Goal: Task Accomplishment & Management: Manage account settings

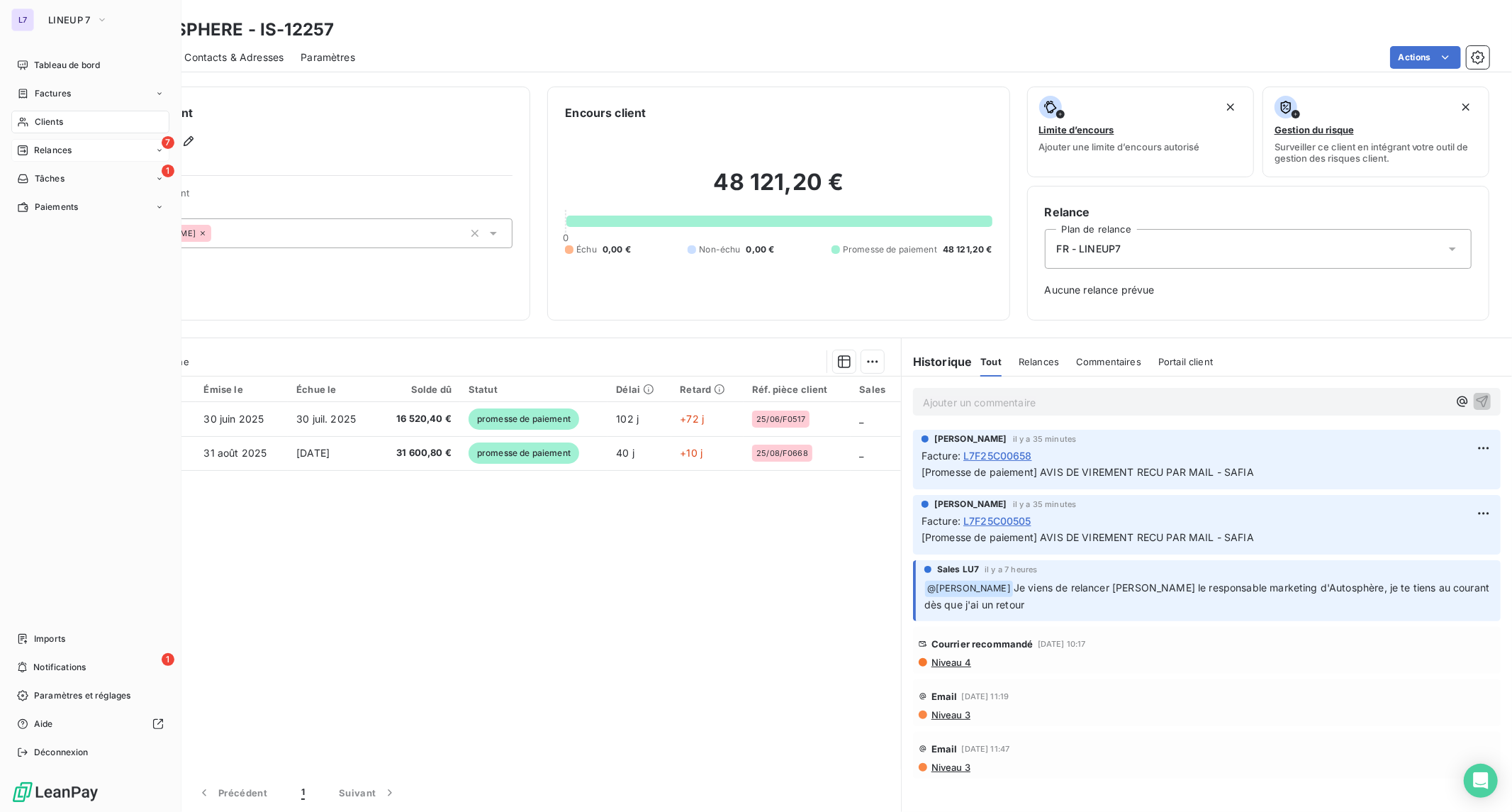
click at [84, 156] on div "7 Relances" at bounding box center [91, 150] width 158 height 22
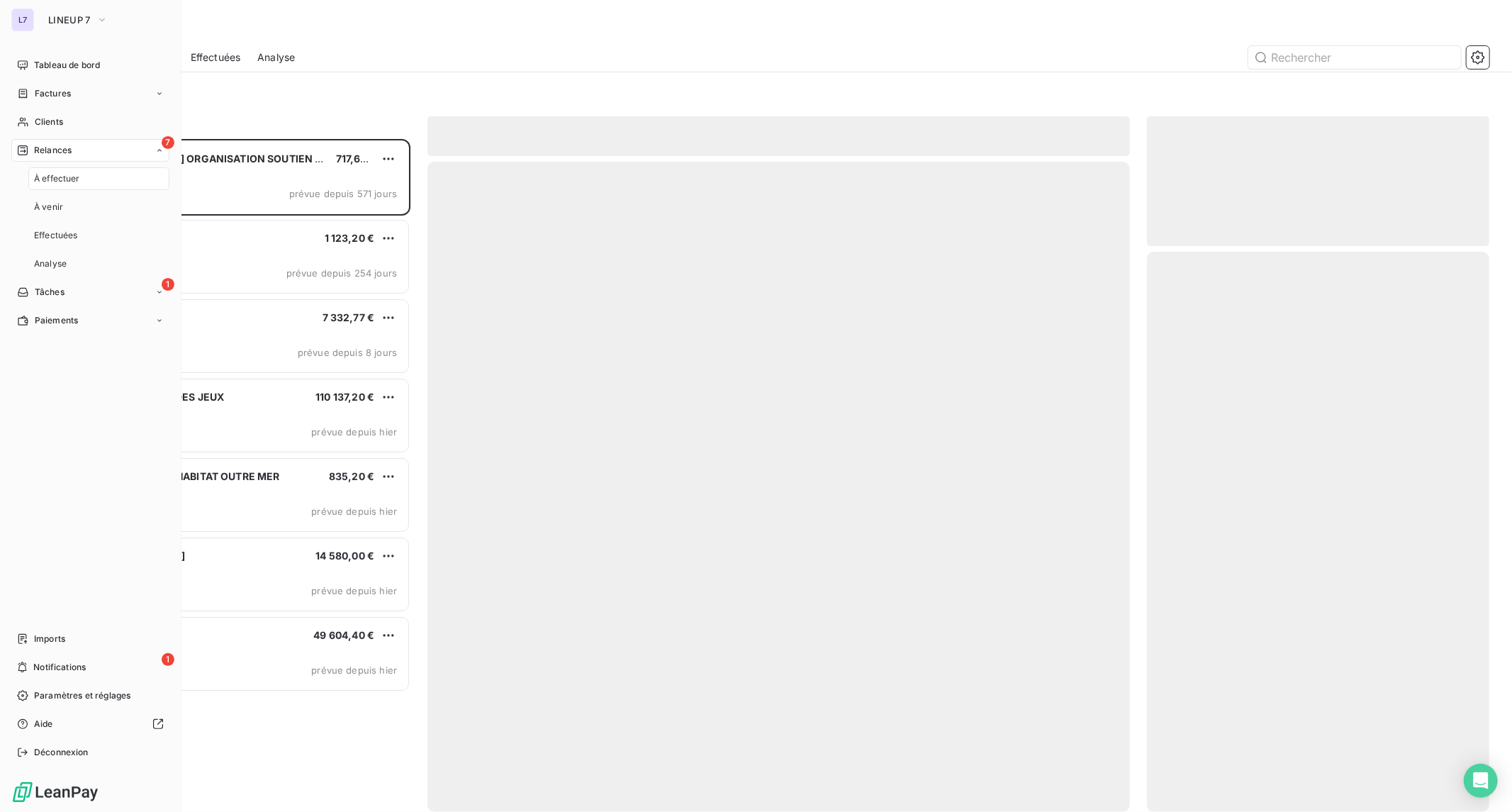
scroll to position [661, 330]
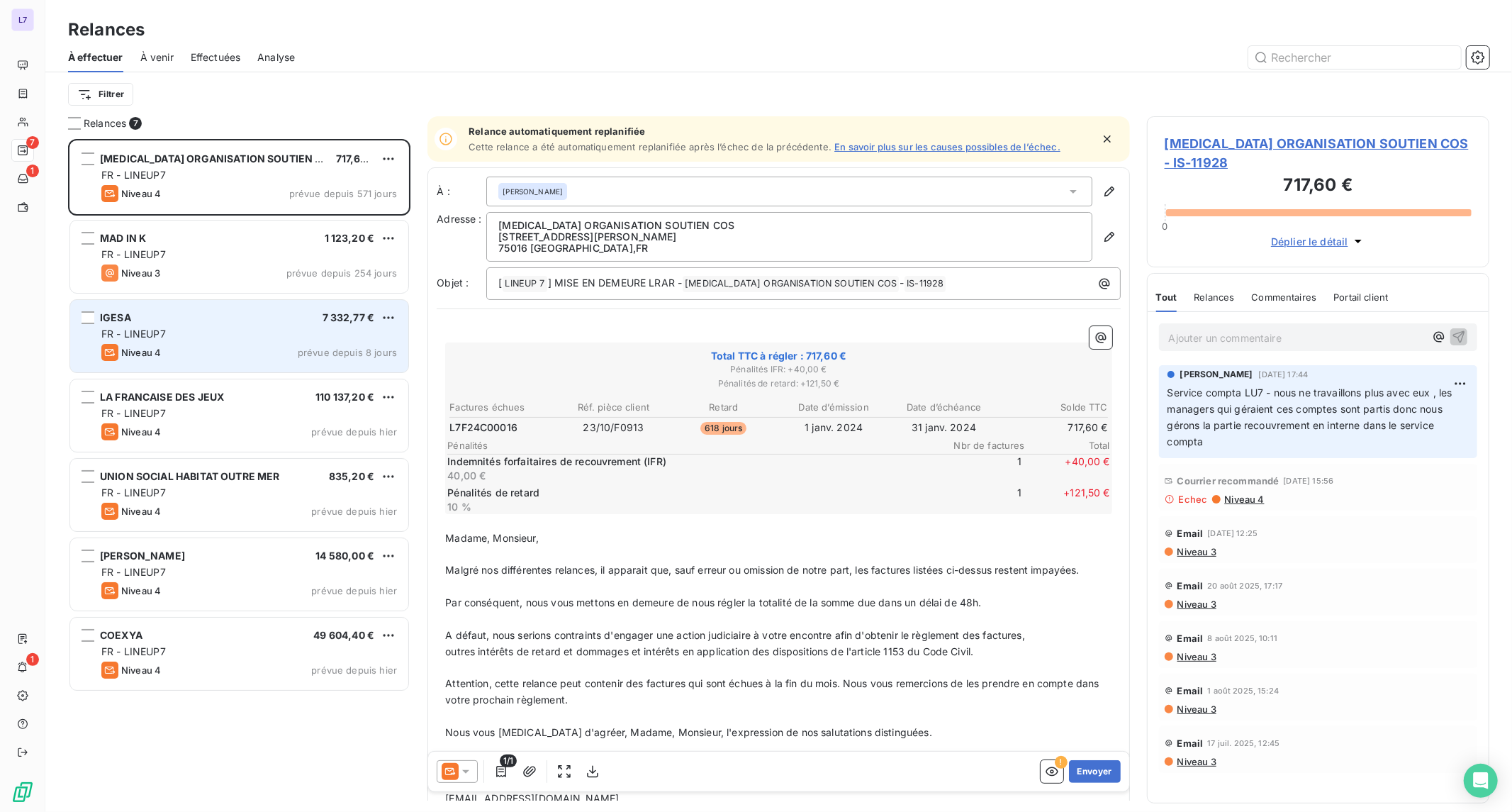
click at [234, 339] on div "FR - LINEUP7" at bounding box center [249, 334] width 295 height 14
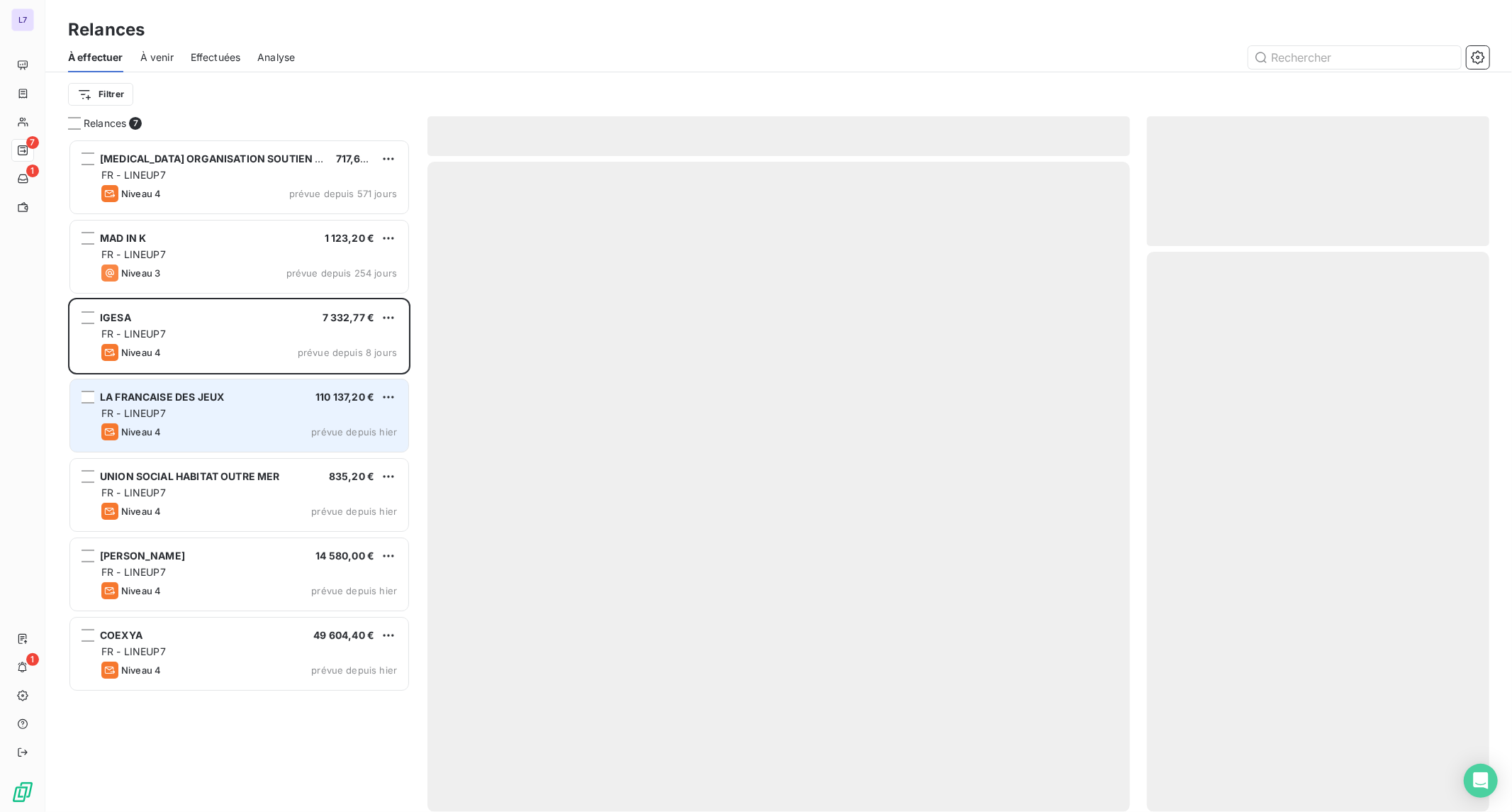
click at [234, 409] on div "FR - LINEUP7" at bounding box center [249, 413] width 295 height 14
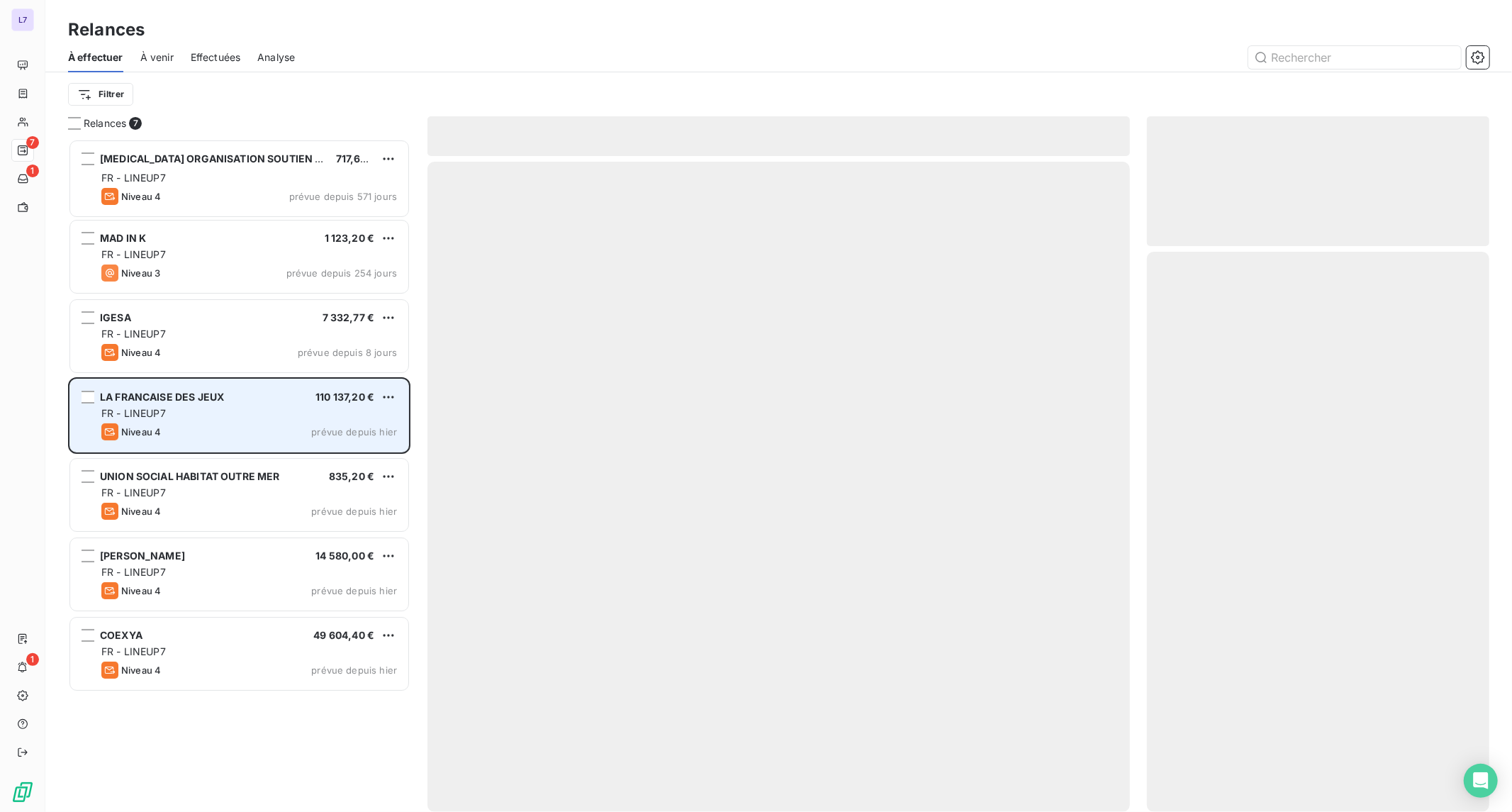
click at [234, 409] on div "FR - LINEUP7" at bounding box center [249, 413] width 295 height 14
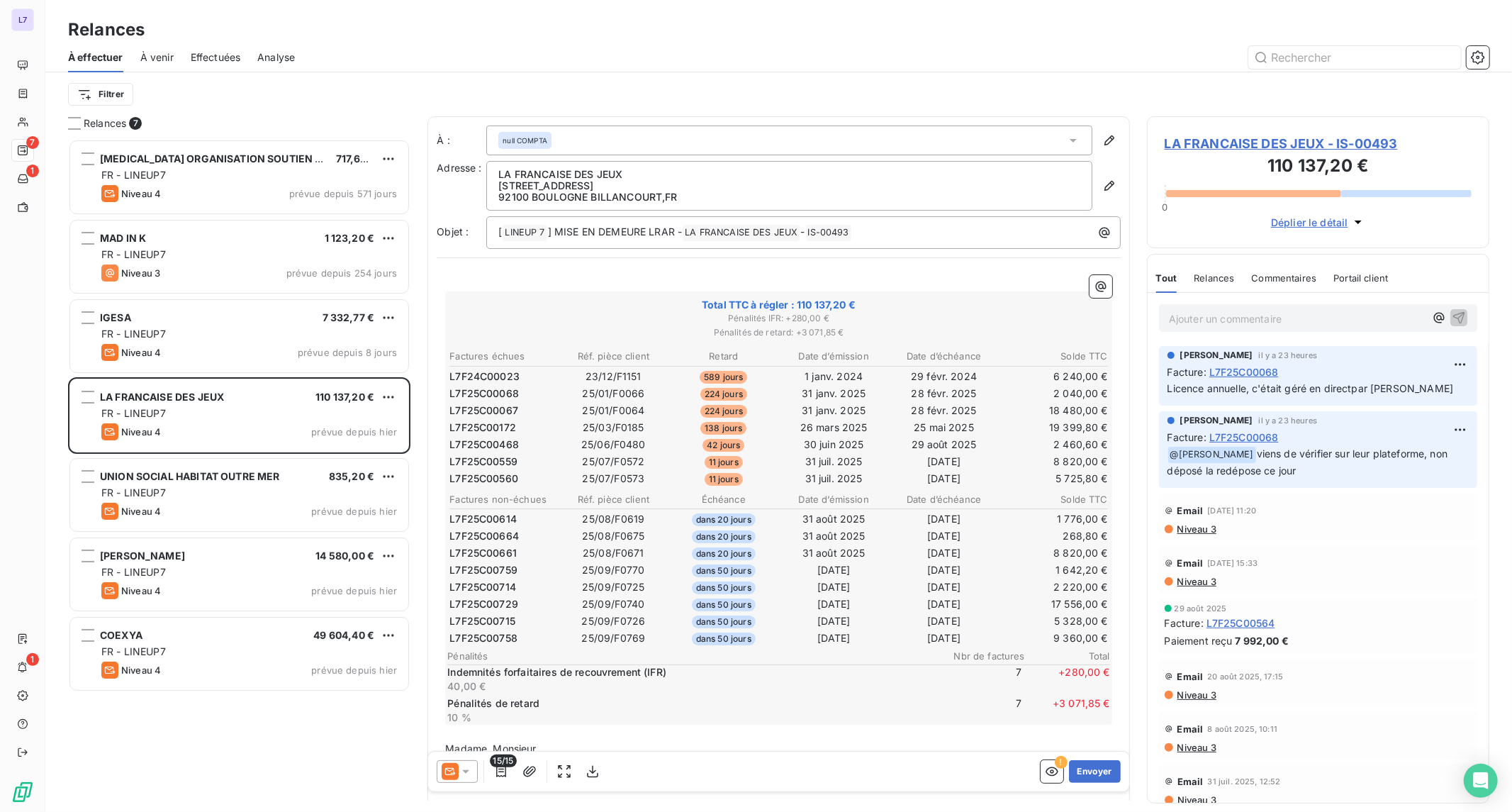
click at [1248, 143] on span "LA FRANCAISE DES JEUX - IS-00493" at bounding box center [1317, 143] width 307 height 19
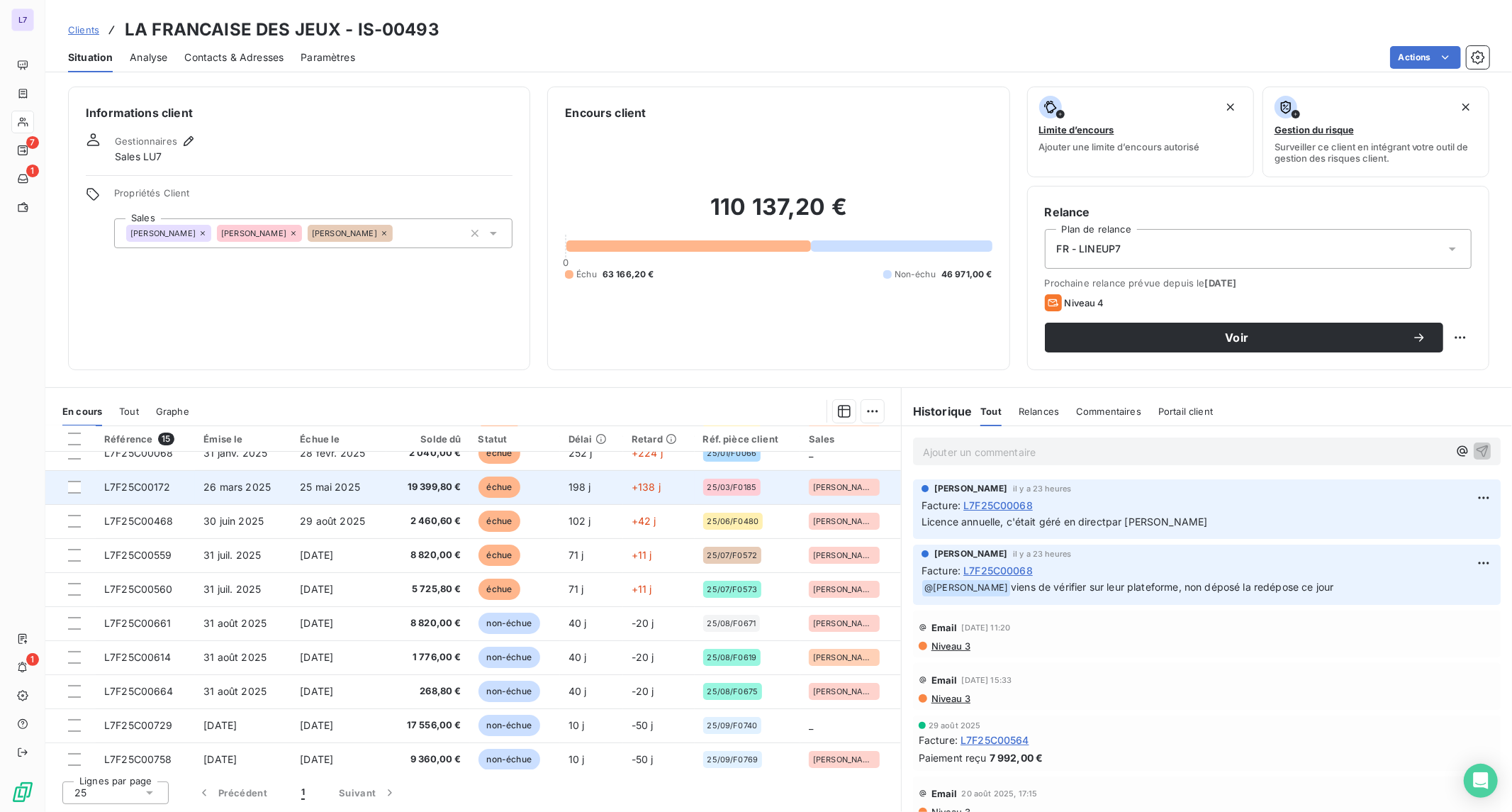
scroll to position [193, 0]
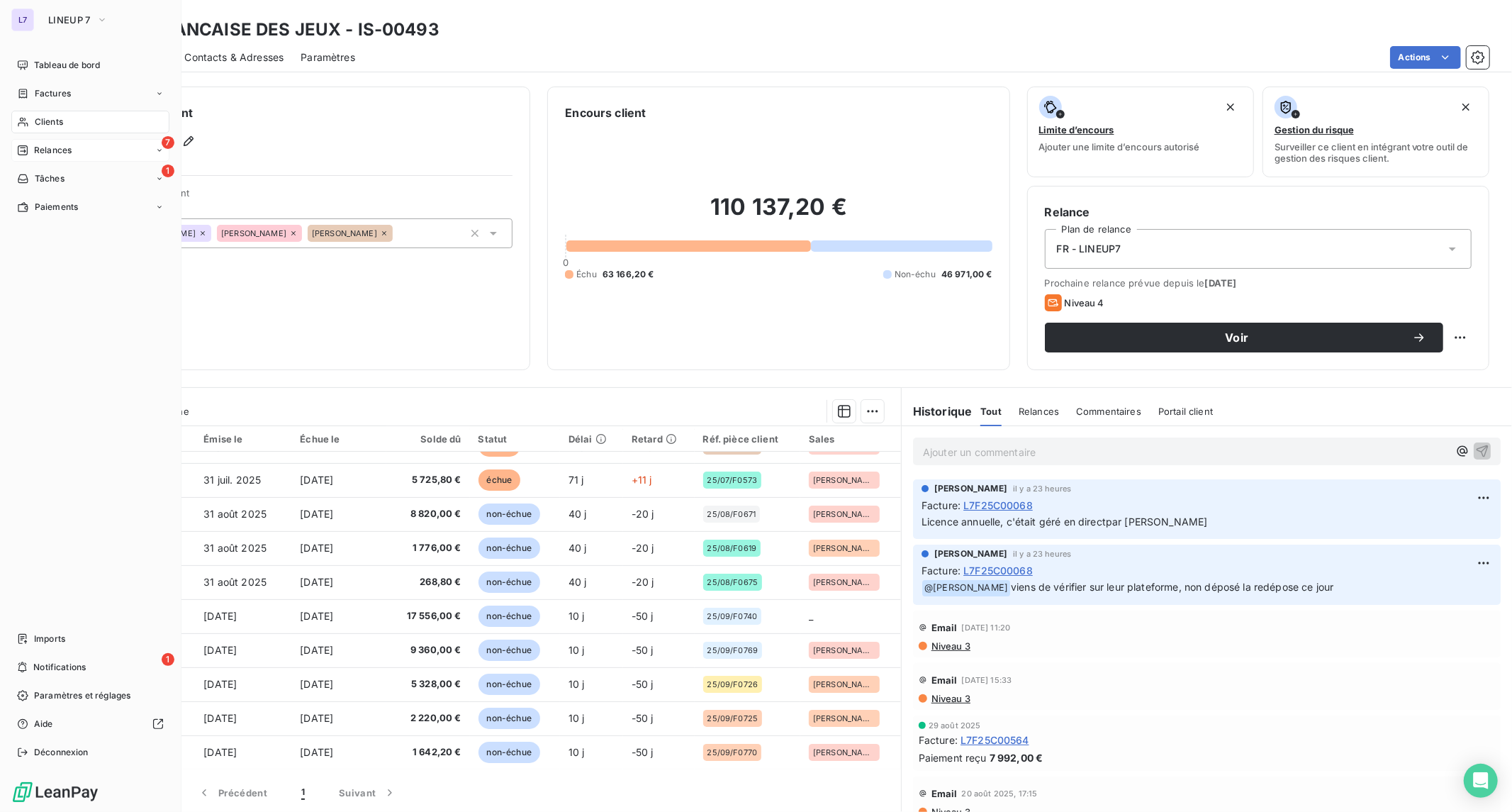
click at [37, 151] on span "Relances" at bounding box center [52, 150] width 37 height 12
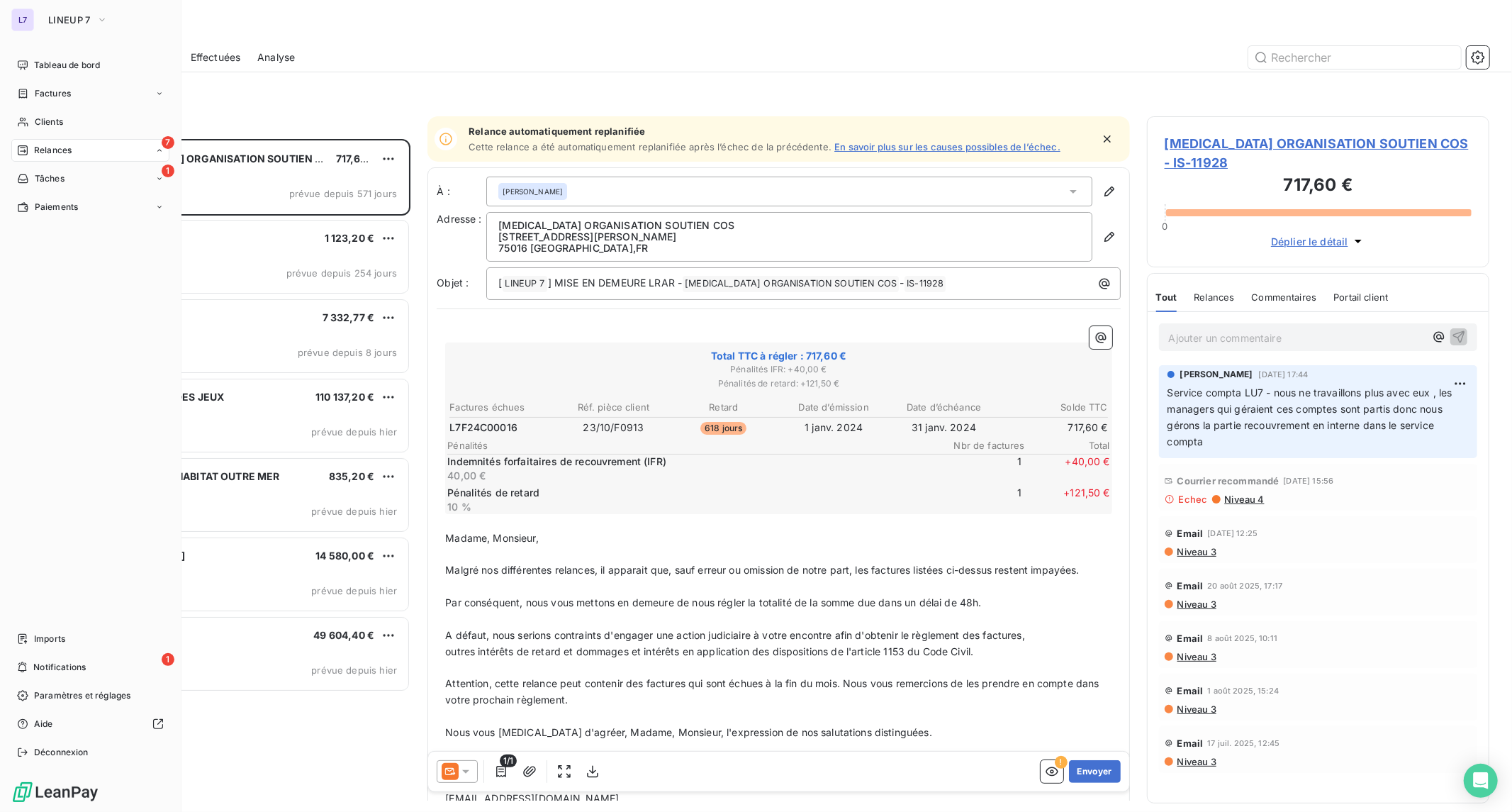
scroll to position [661, 330]
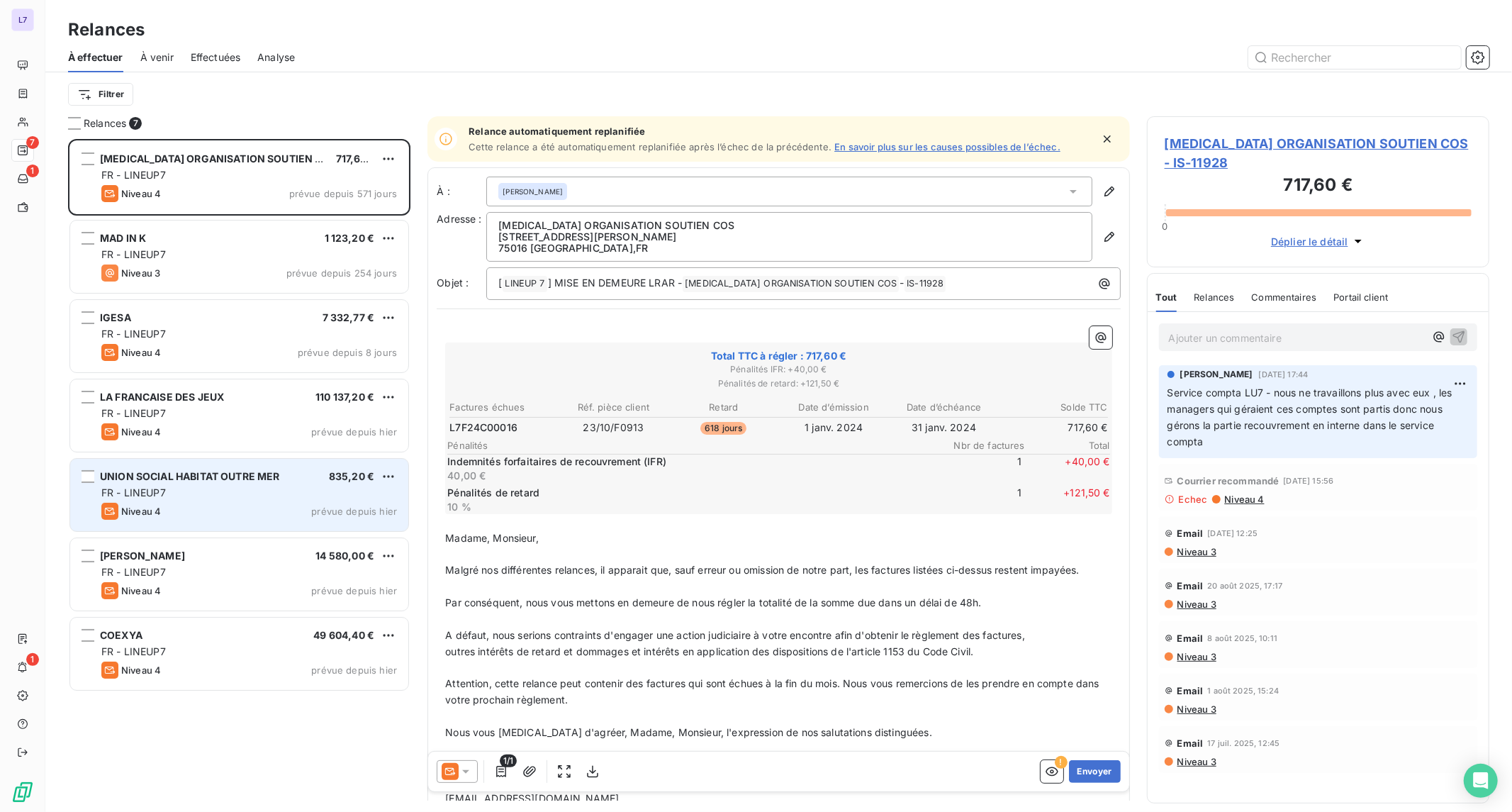
click at [175, 476] on span "UNION SOCIAL HABITAT OUTRE MER" at bounding box center [190, 476] width 180 height 12
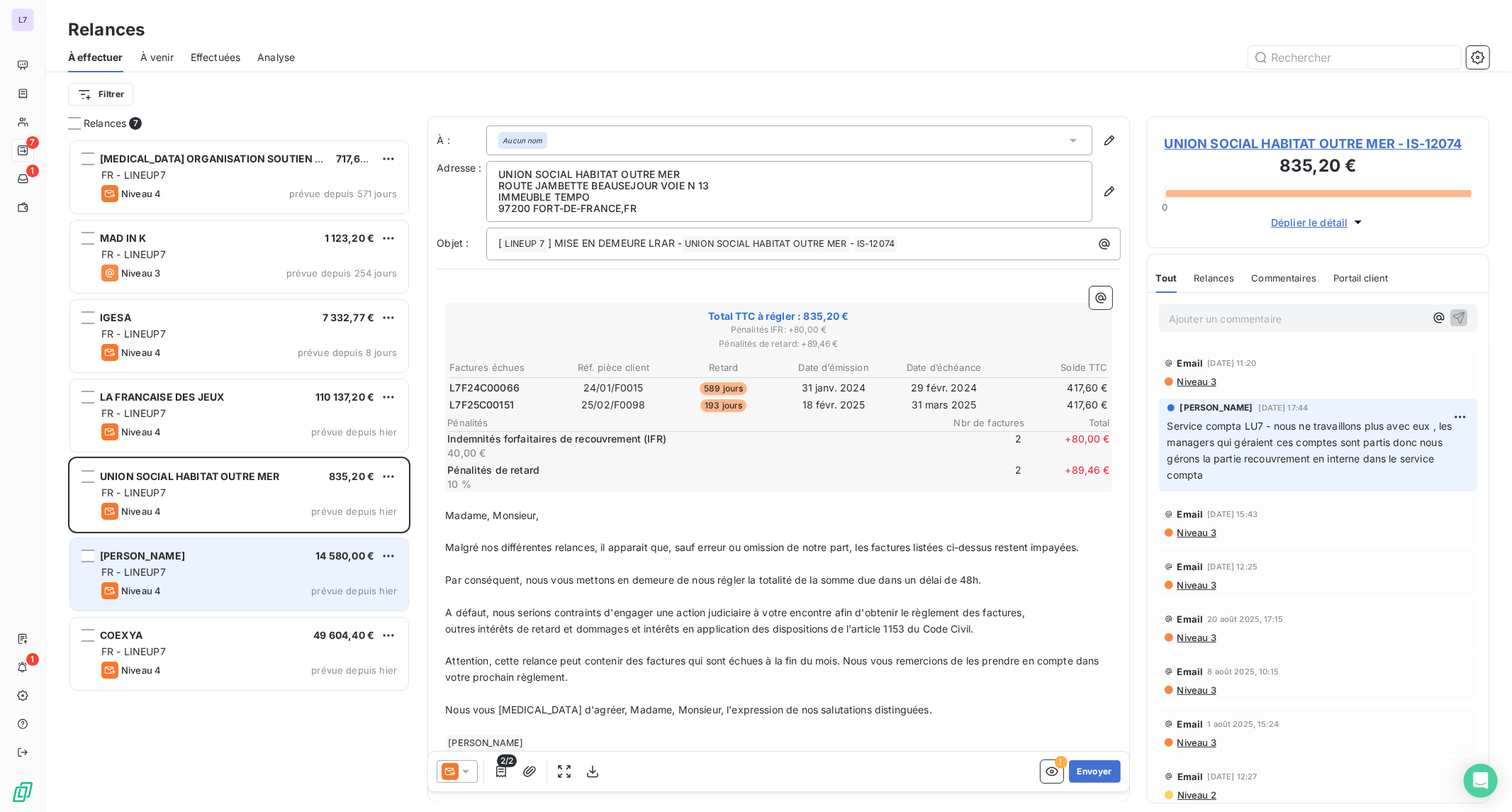
click at [179, 557] on div "JULES 14 580,00 €" at bounding box center [249, 555] width 295 height 12
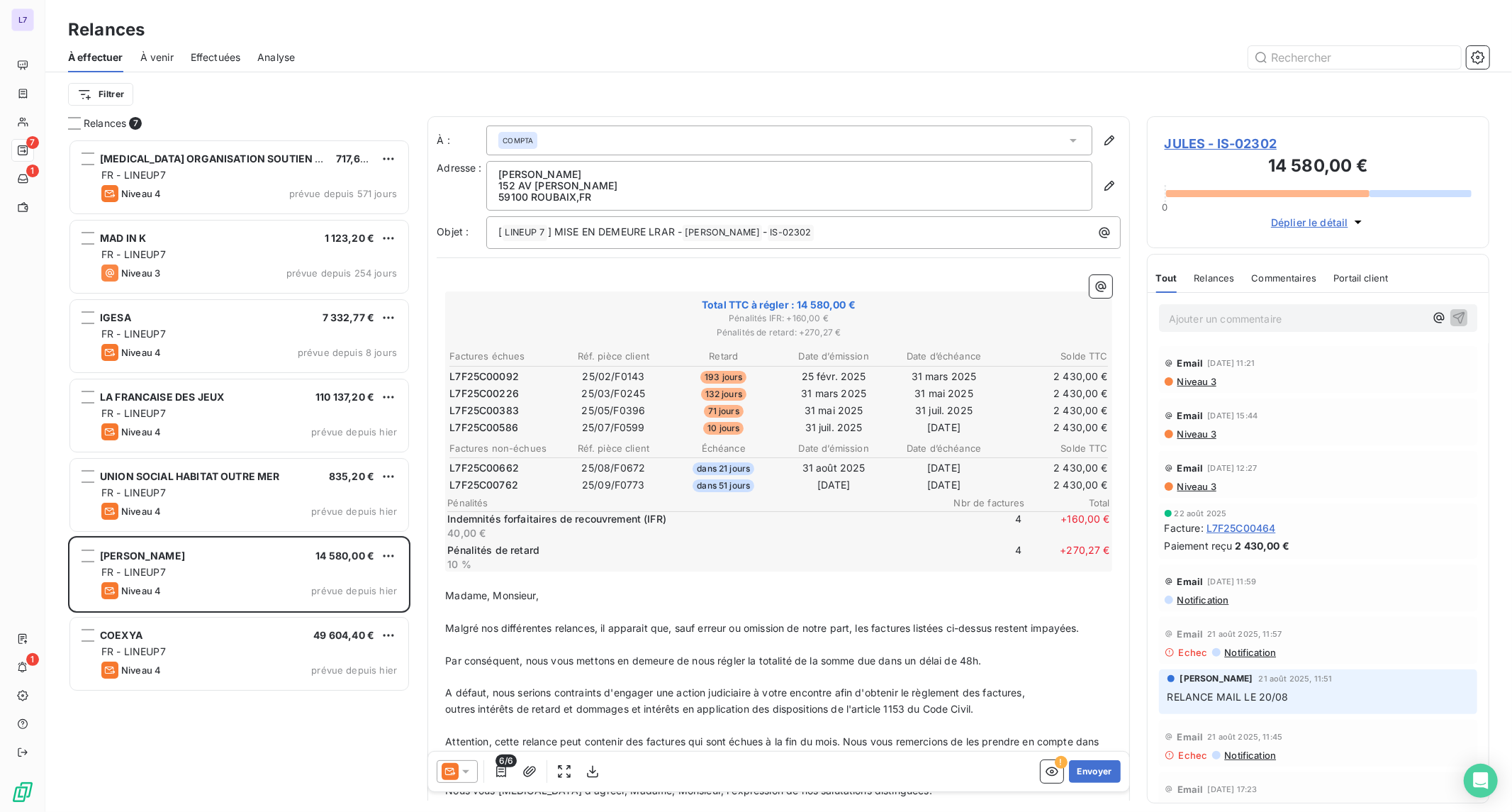
click at [1236, 146] on span "JULES - IS-02302" at bounding box center [1317, 143] width 307 height 19
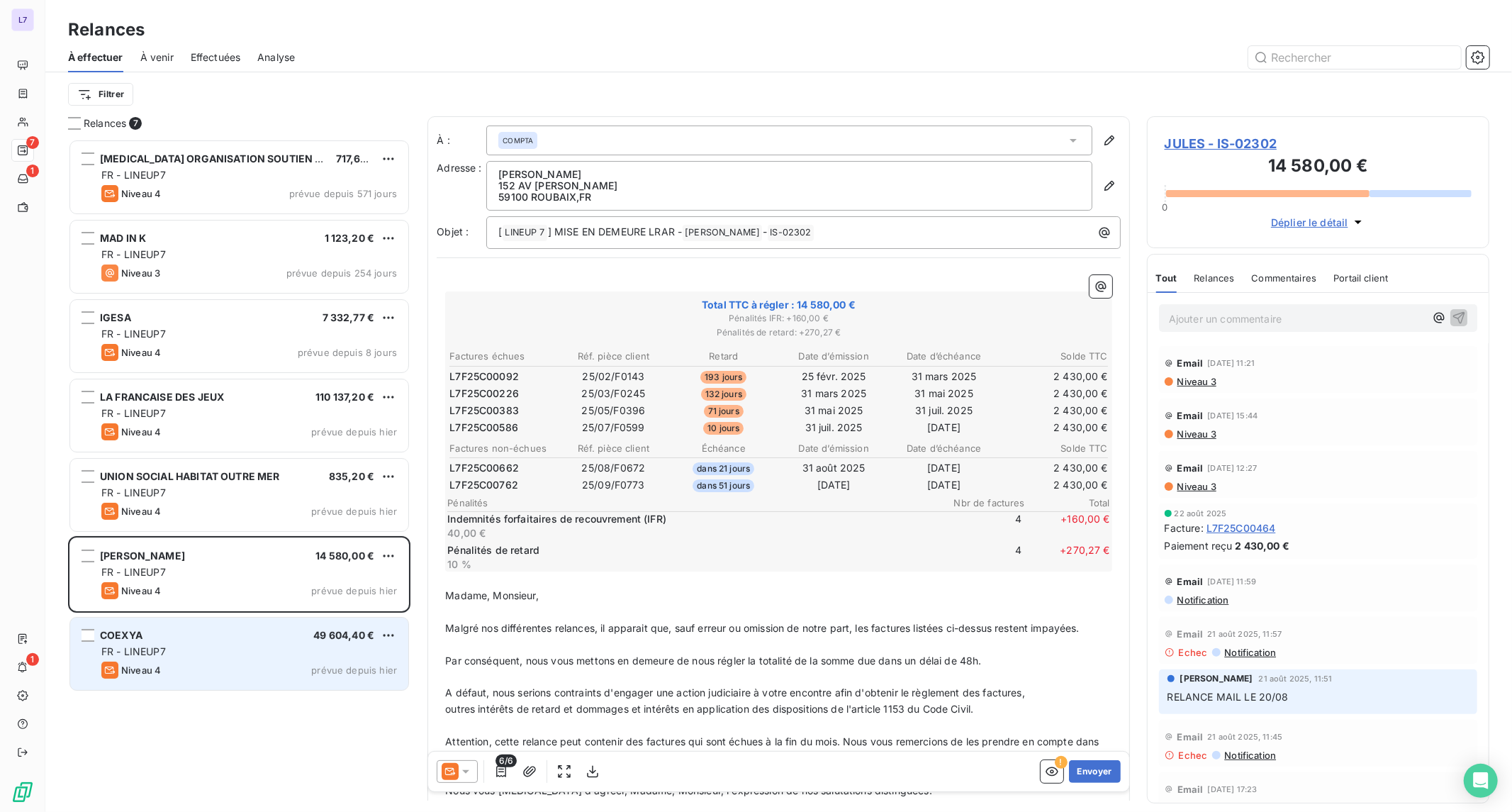
click at [175, 660] on div "COEXYA 49 604,40 € FR - LINEUP7 Niveau 4 prévue depuis hier" at bounding box center [239, 653] width 338 height 72
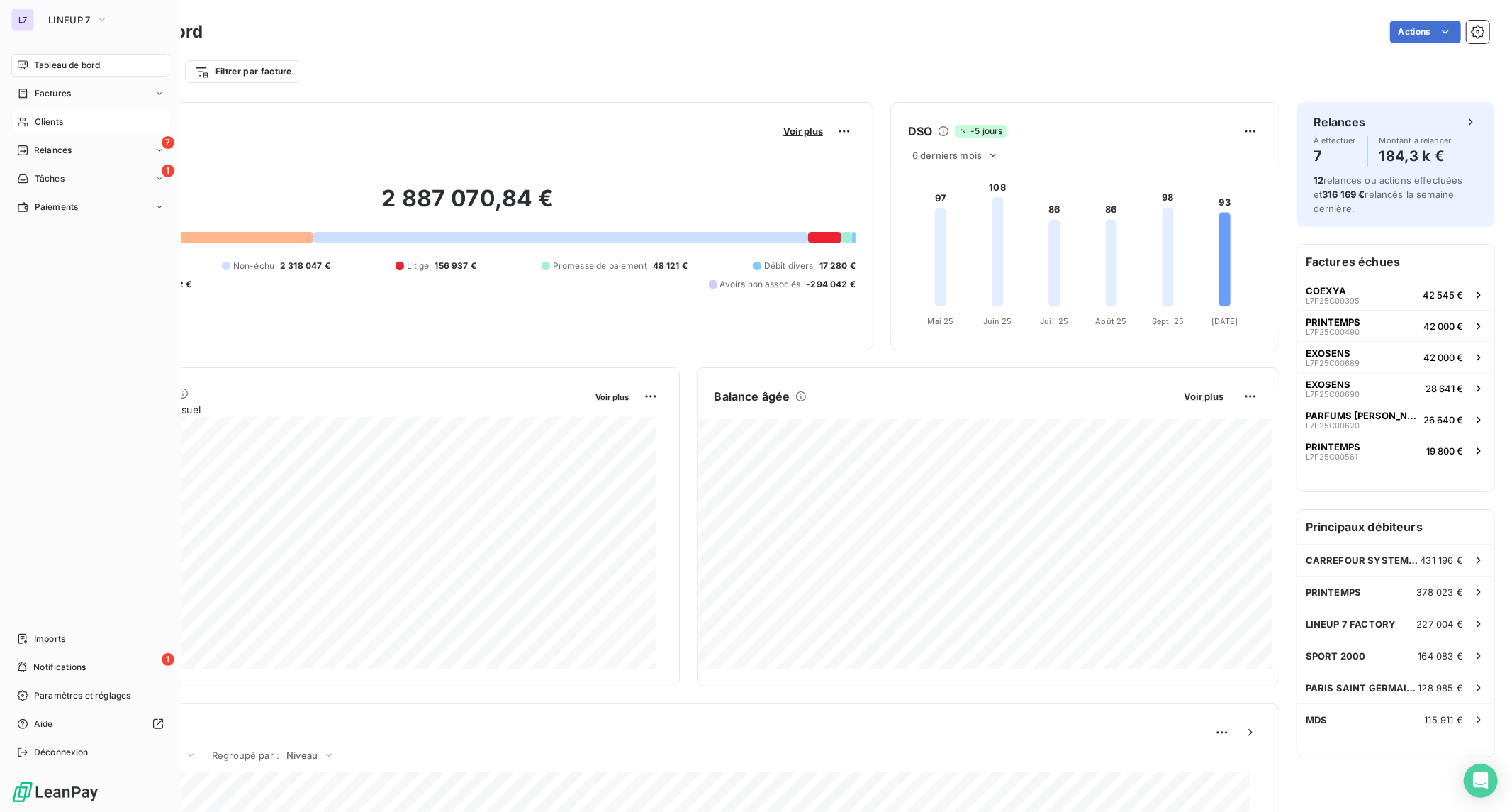
click at [72, 124] on div "Clients" at bounding box center [91, 121] width 158 height 22
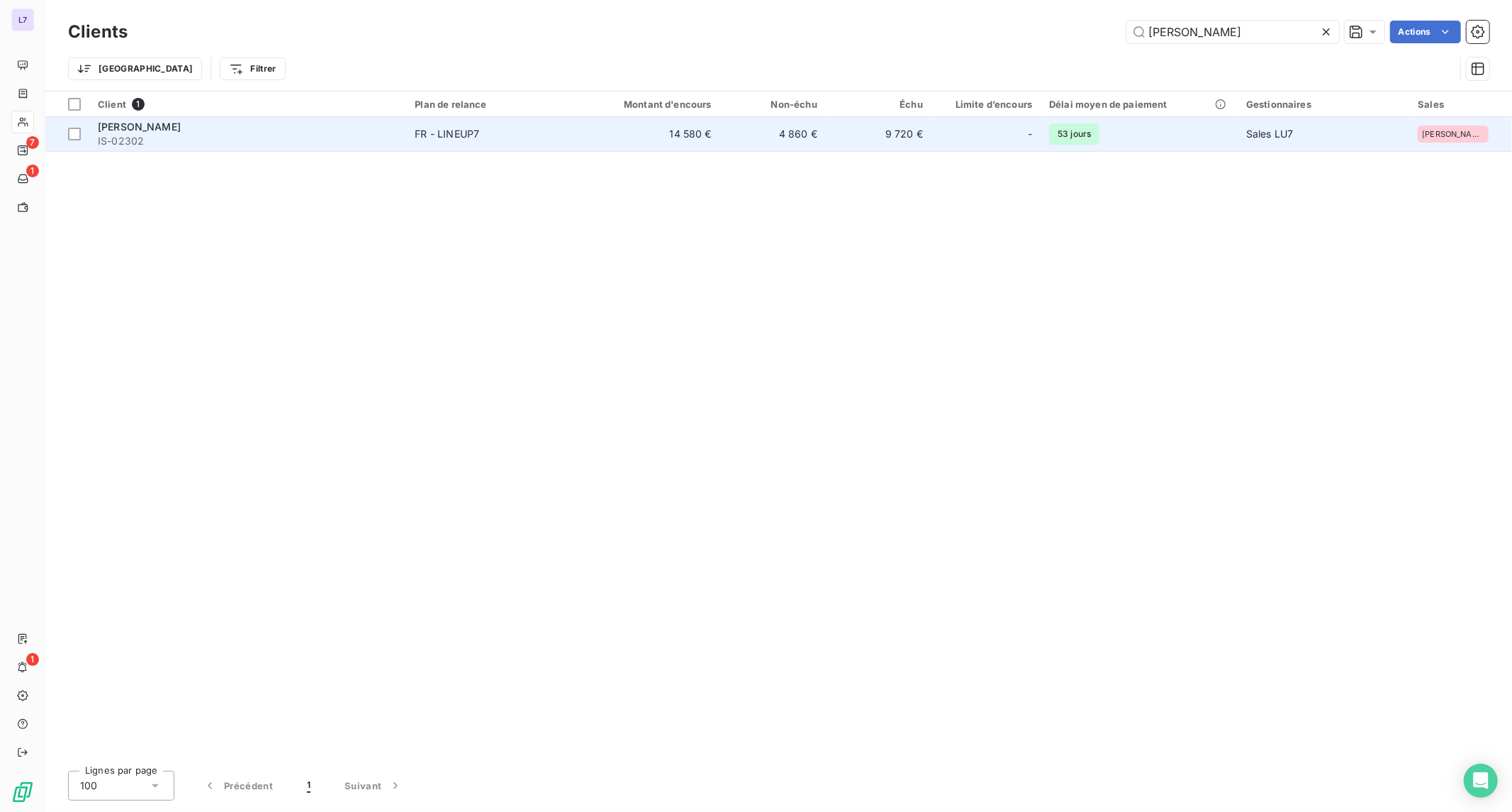
type input "[PERSON_NAME]"
click at [421, 136] on div "FR - LINEUP7" at bounding box center [447, 134] width 65 height 14
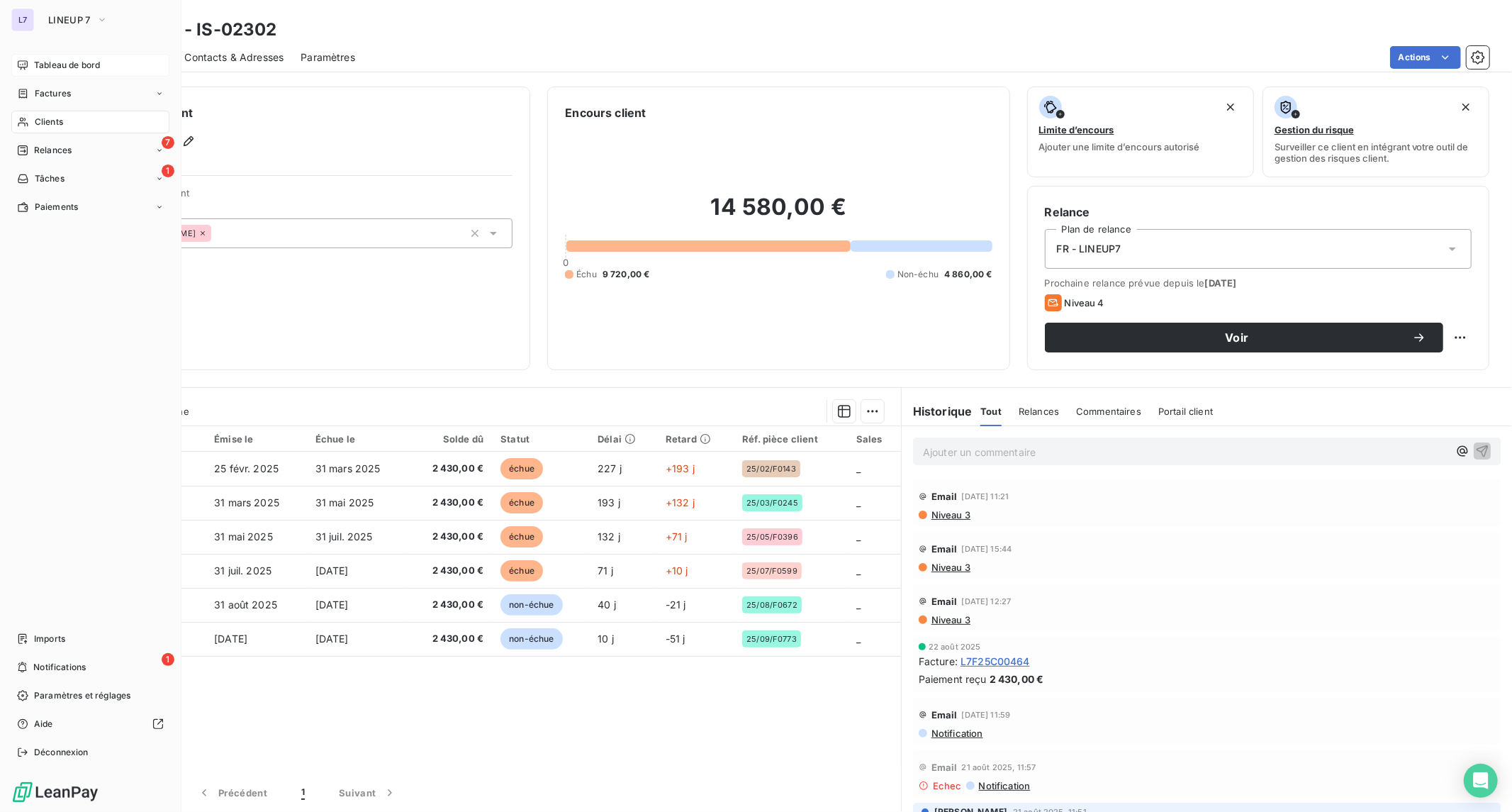
click at [38, 62] on span "Tableau de bord" at bounding box center [67, 65] width 66 height 12
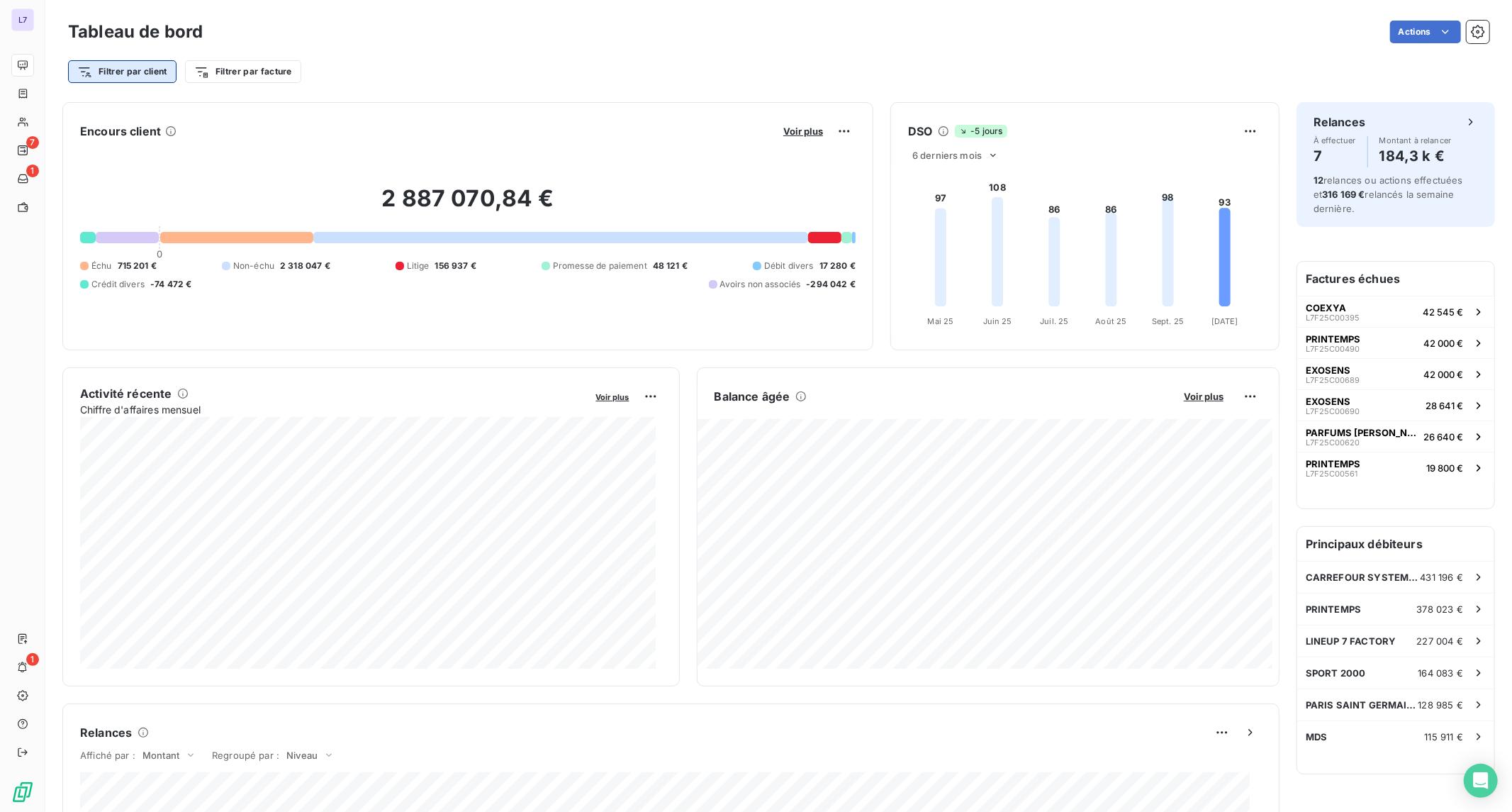
click at [138, 62] on html "L7 7 1 1 Tableau de bord Actions Filtrer par client Filtrer par facture Encours…" at bounding box center [756, 406] width 1512 height 812
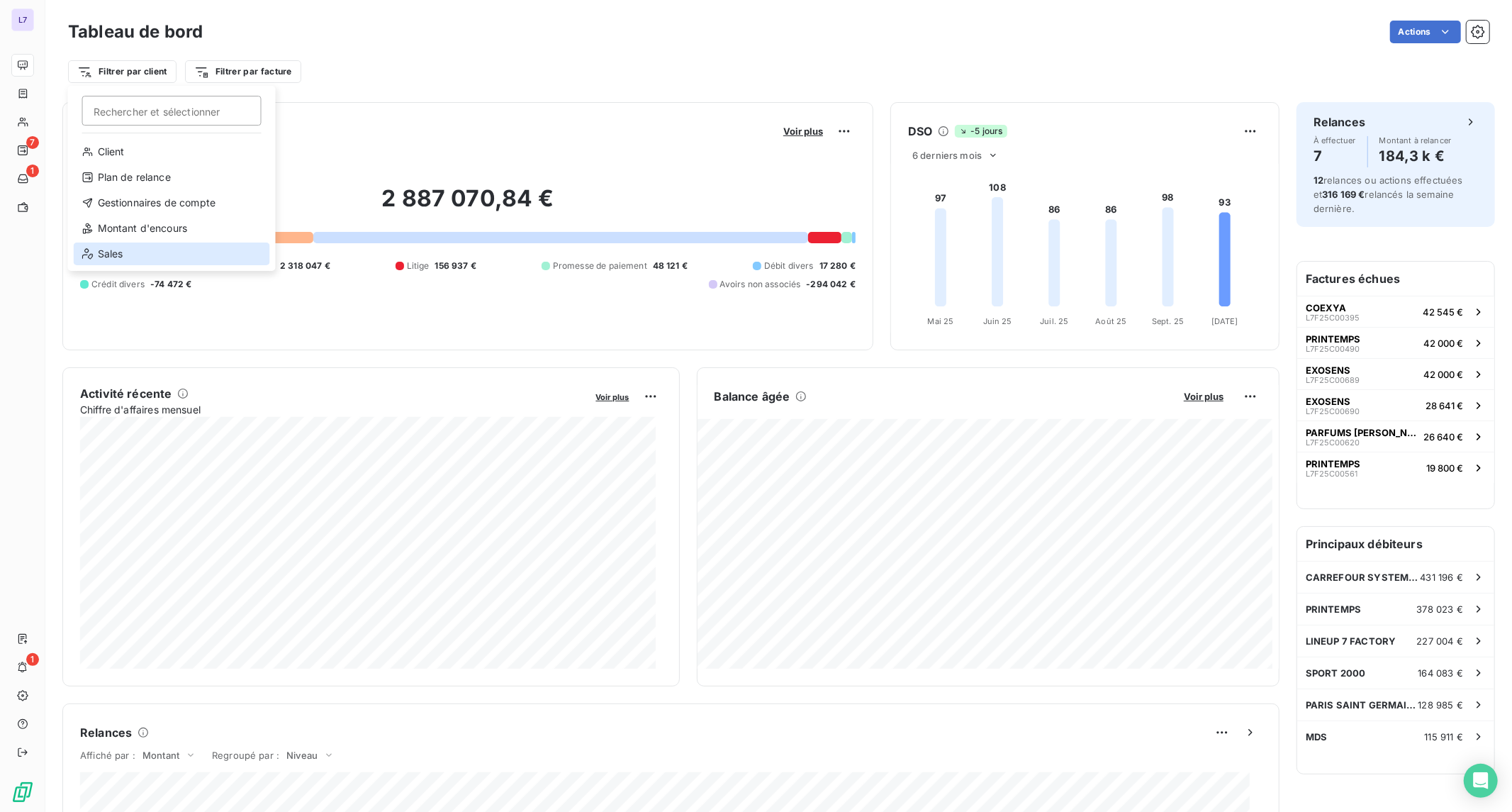
click at [165, 249] on div "Sales" at bounding box center [172, 253] width 196 height 22
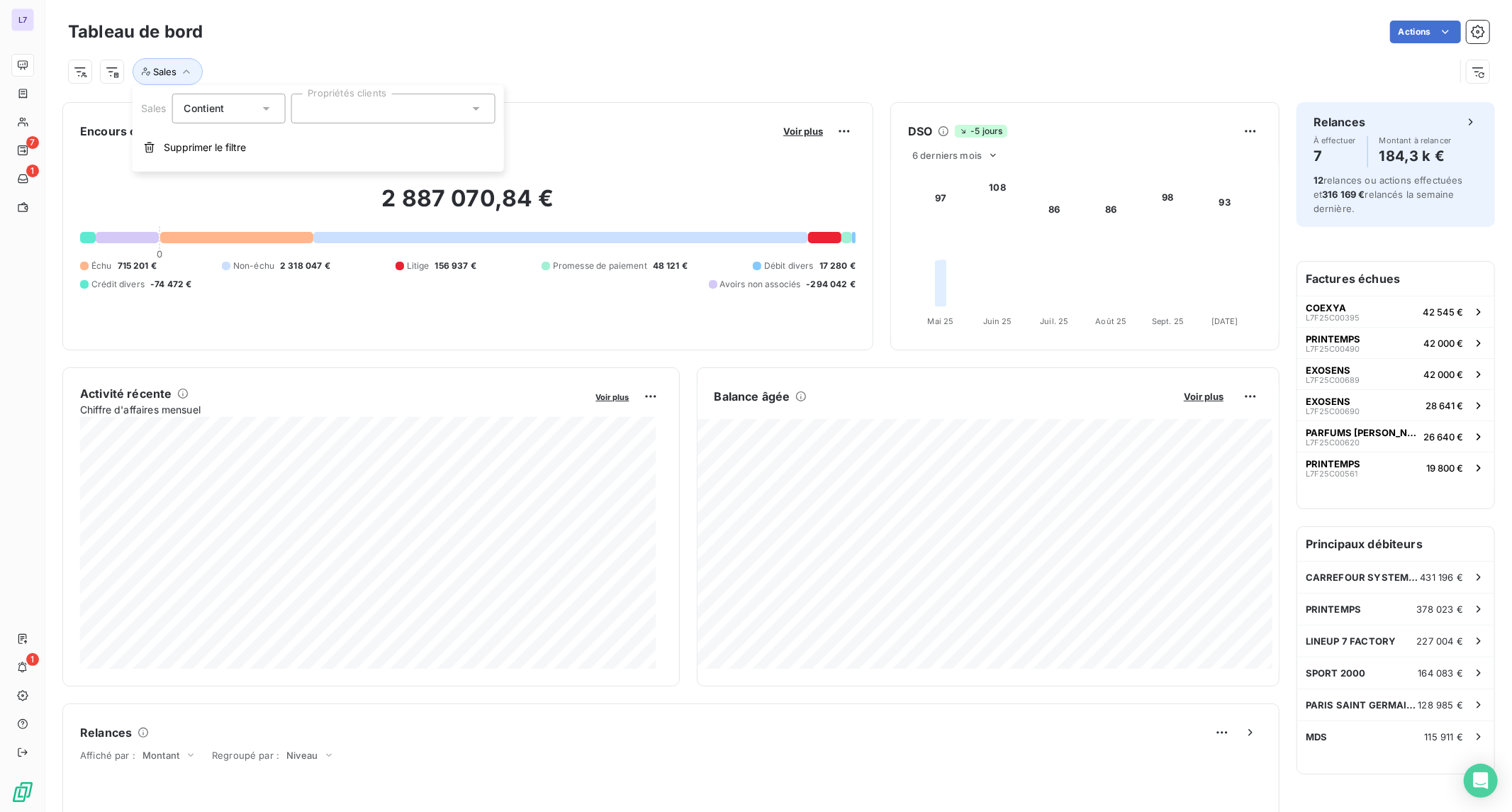
click at [326, 116] on div at bounding box center [392, 108] width 204 height 30
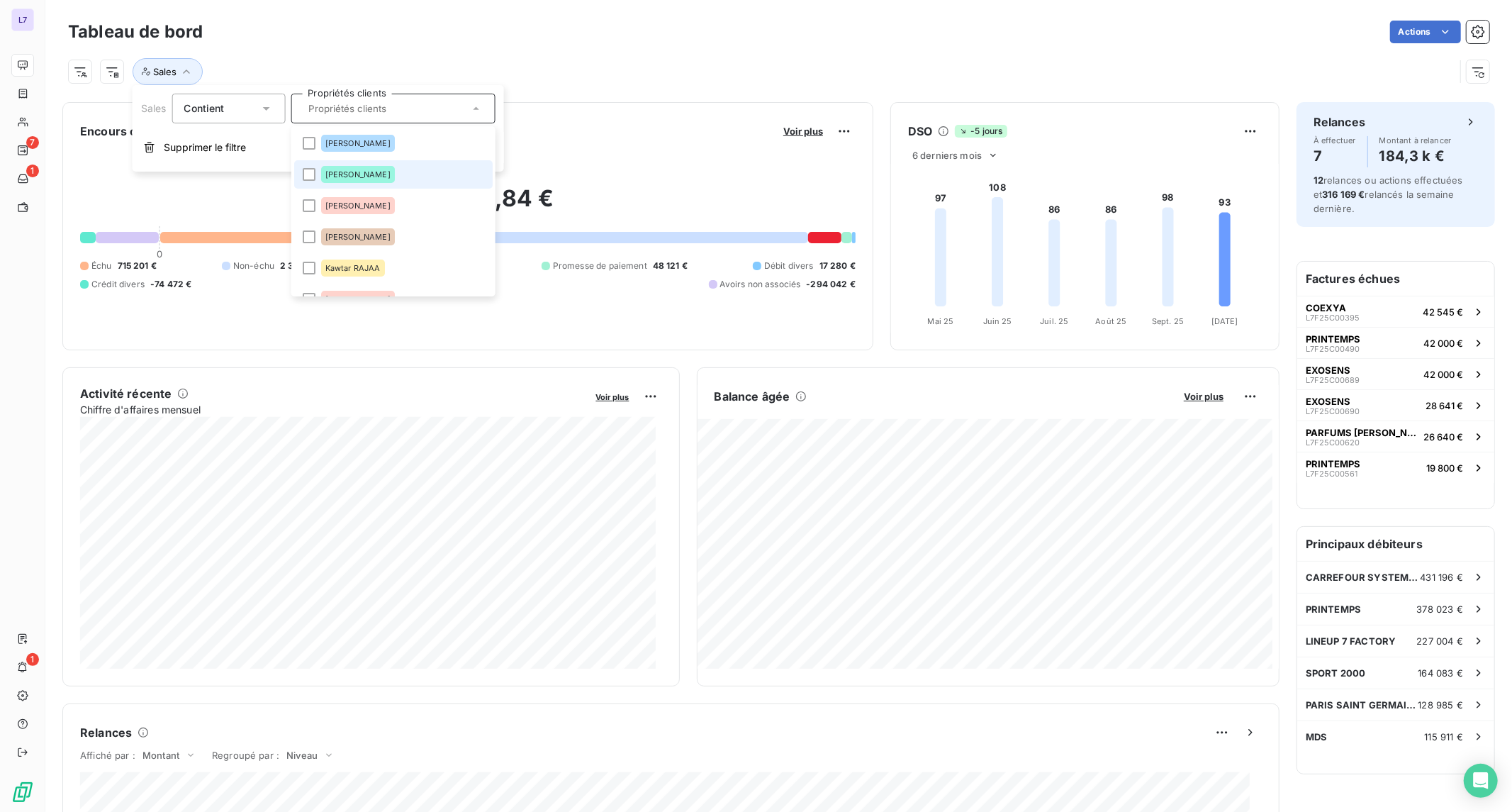
click at [348, 168] on div "[PERSON_NAME]" at bounding box center [357, 174] width 74 height 17
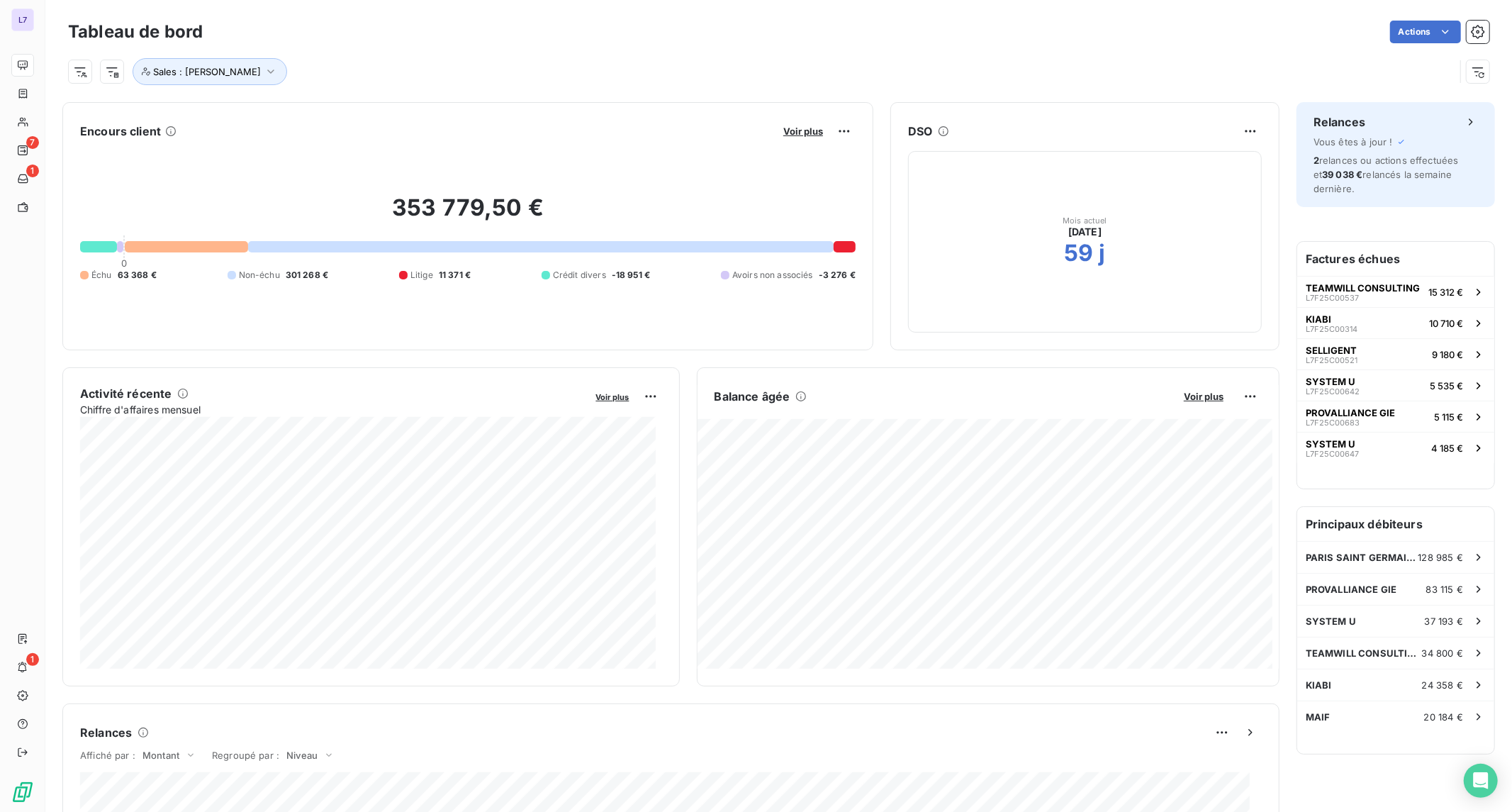
click at [595, 163] on div "353 779,50 € 0 Échu 63 368 € Non-échu 301 268 € Litige 11 371 € Crédit divers -…" at bounding box center [467, 237] width 775 height 190
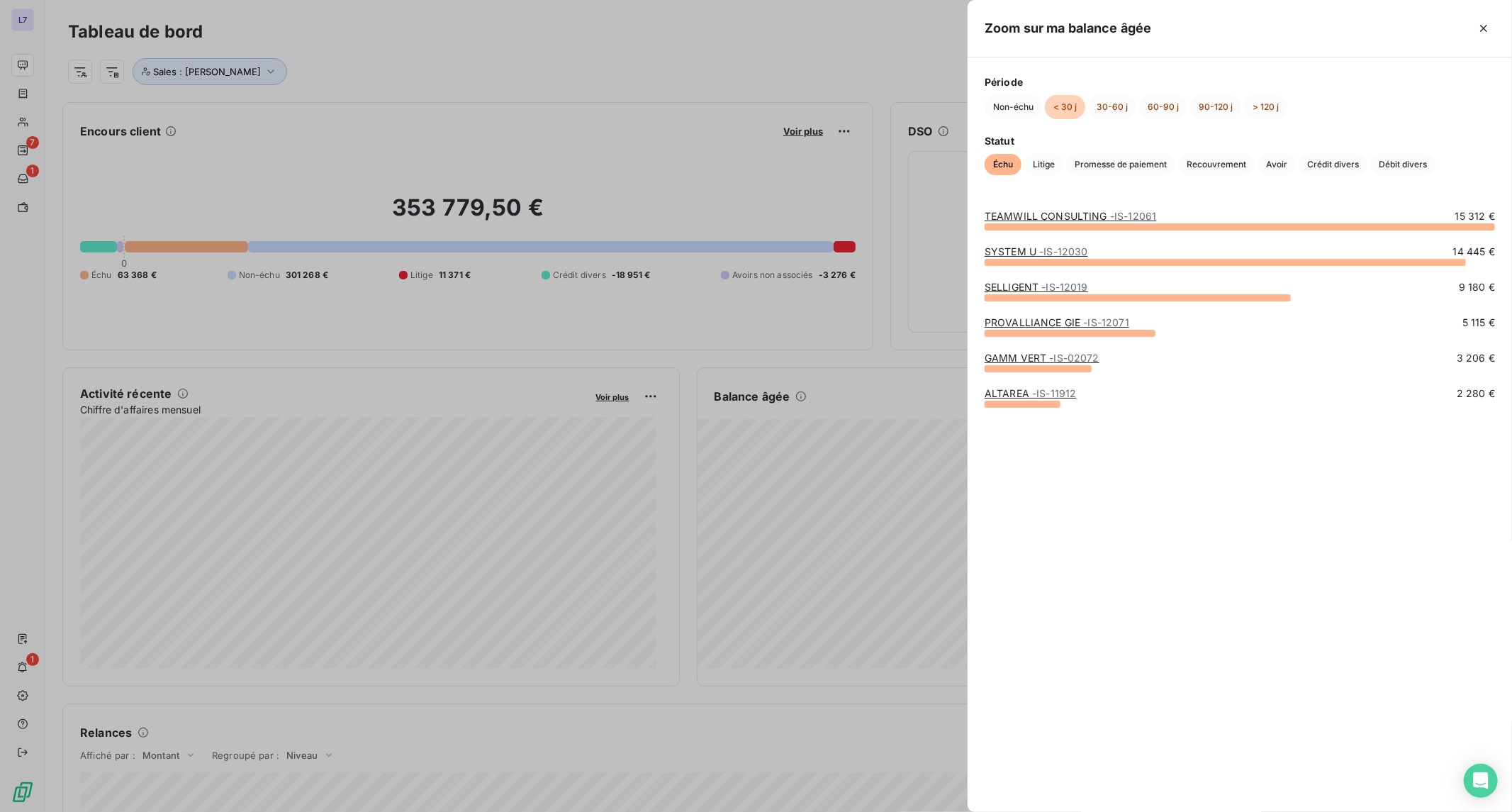
click at [861, 714] on div at bounding box center [756, 406] width 1512 height 812
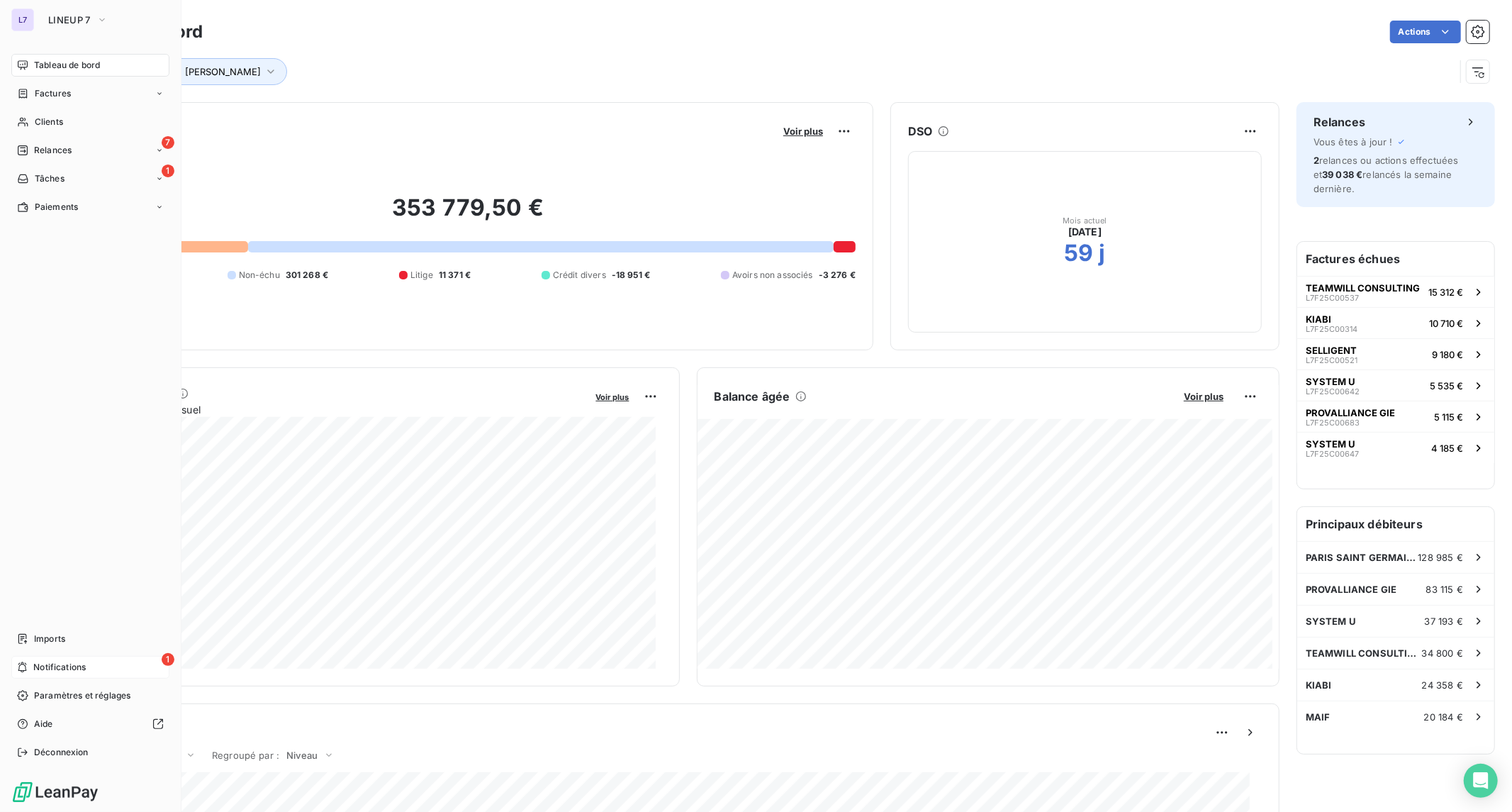
click at [92, 675] on div "1 Notifications" at bounding box center [91, 666] width 158 height 22
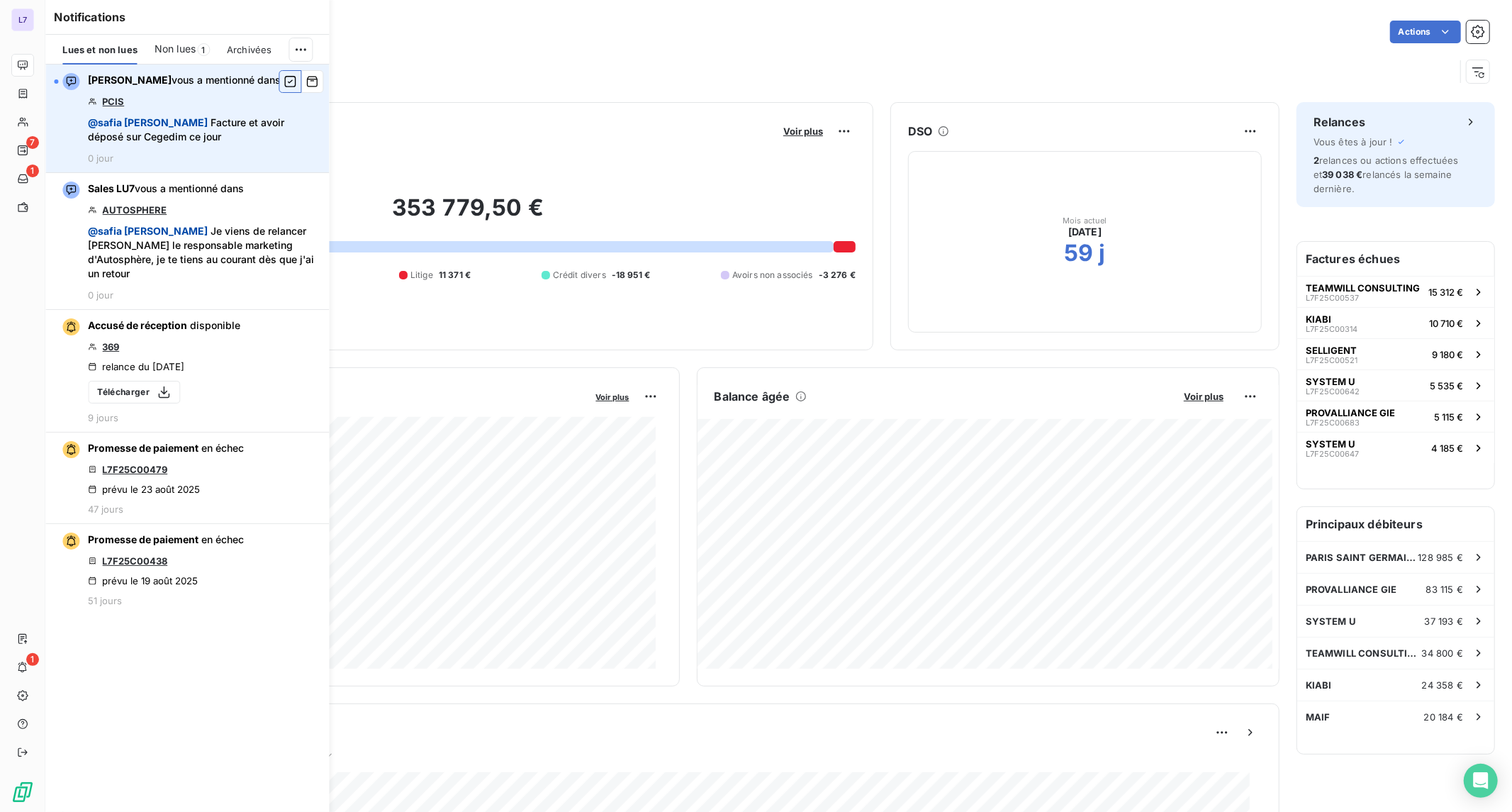
click at [298, 83] on button "button" at bounding box center [289, 81] width 22 height 22
click at [330, 128] on div "Encours client Voir plus" at bounding box center [467, 131] width 775 height 22
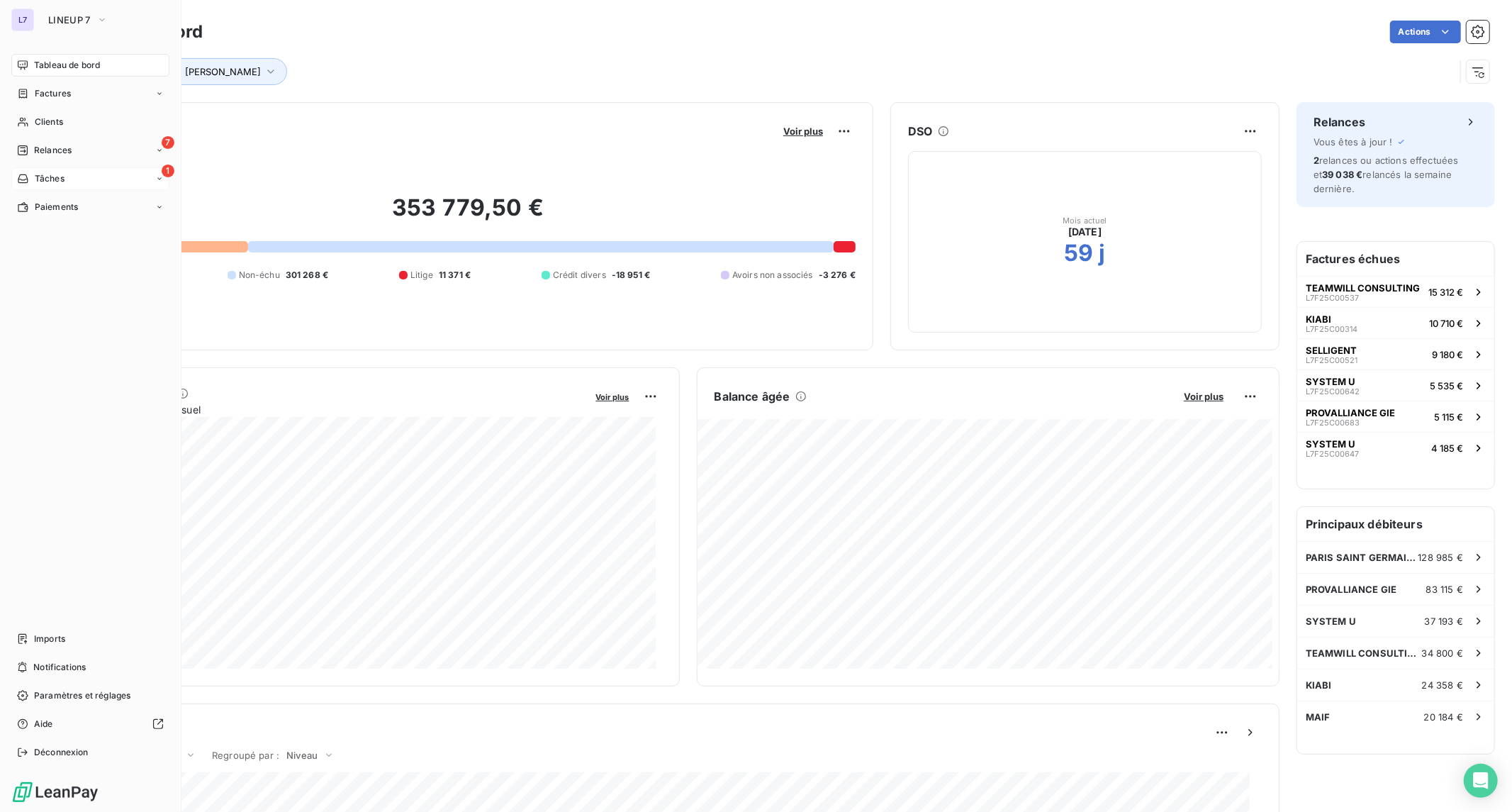
click at [37, 185] on div "1 Tâches" at bounding box center [91, 178] width 158 height 22
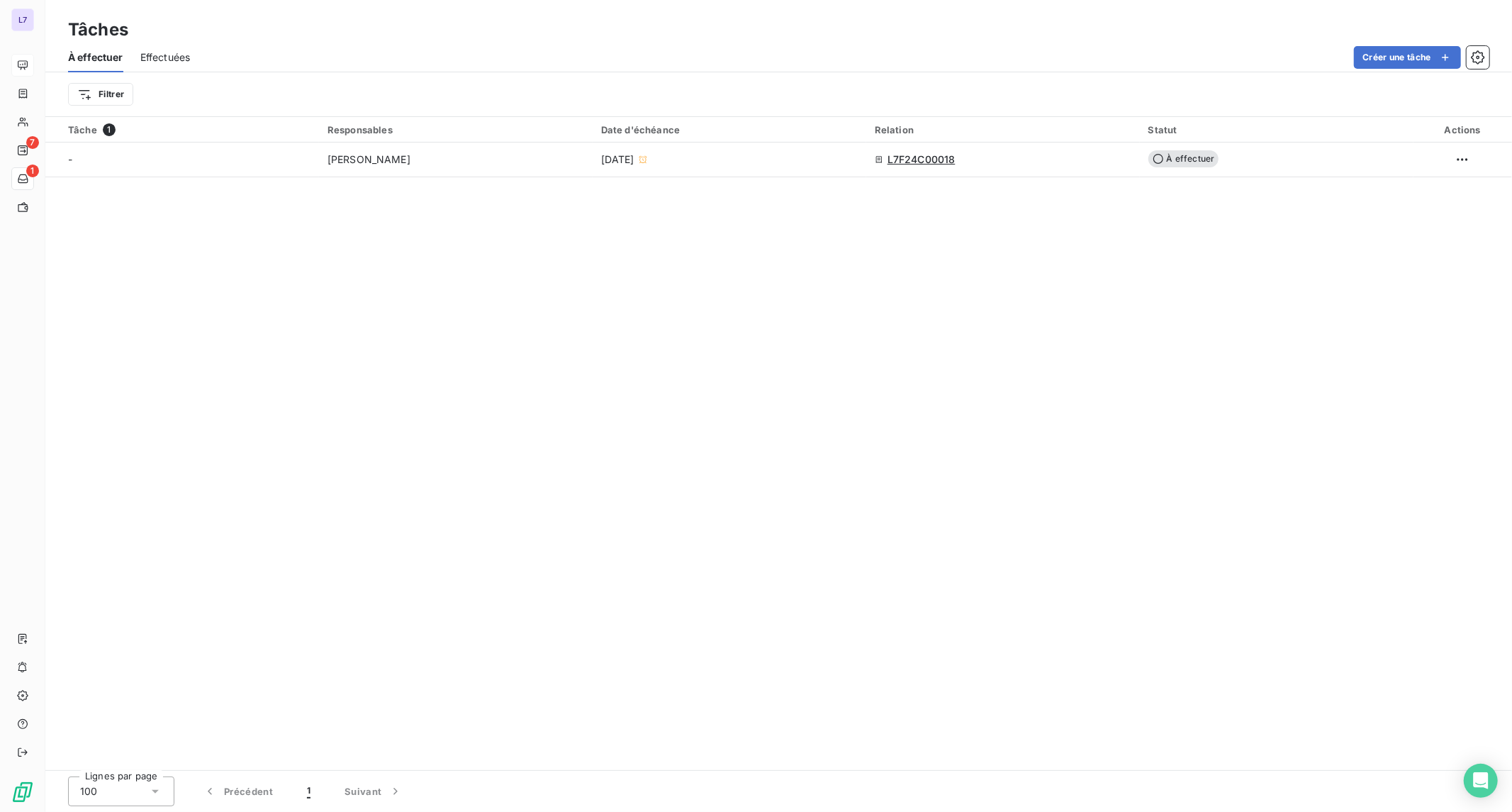
click at [338, 290] on div "Tâche 1 Responsables Date d'échéance Relation Statut Actions - [PERSON_NAME] [D…" at bounding box center [778, 443] width 1466 height 653
